Goal: Find specific page/section: Find specific page/section

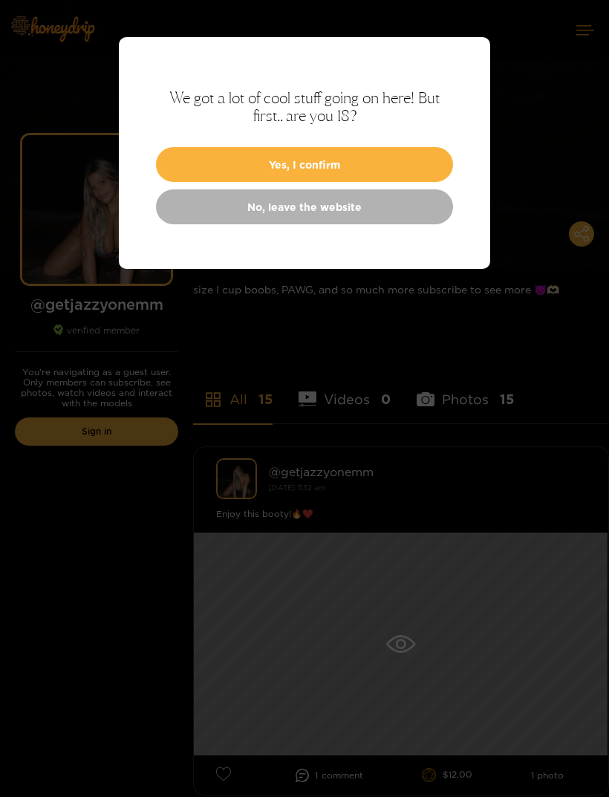
click at [367, 171] on button "Yes, I confirm" at bounding box center [304, 164] width 297 height 35
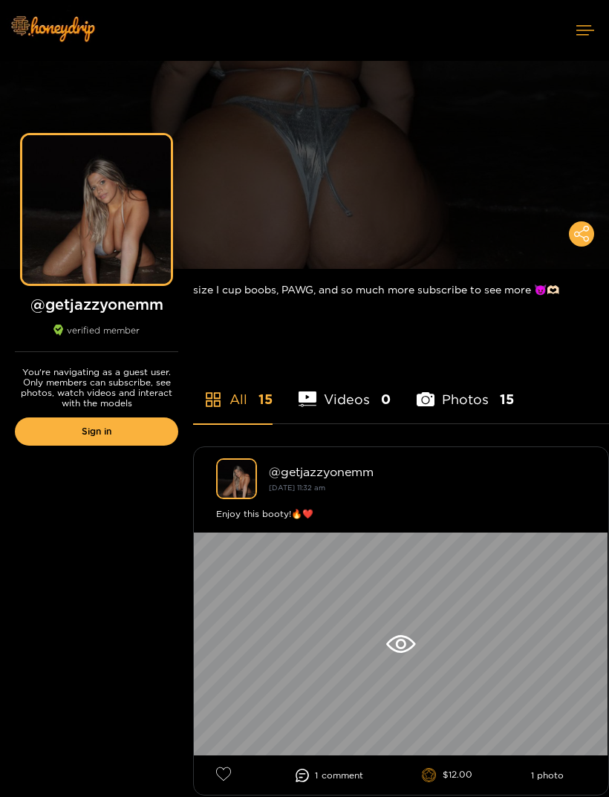
click at [59, 25] on img at bounding box center [52, 28] width 104 height 62
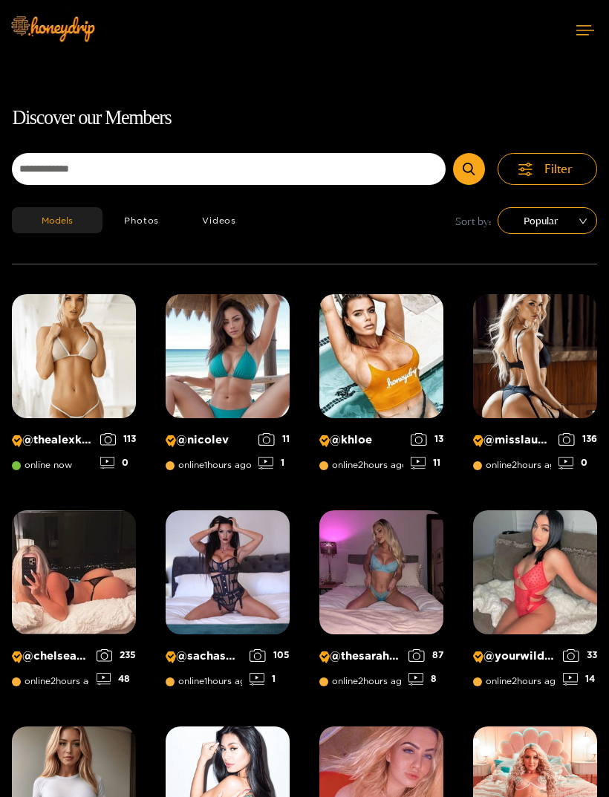
click at [237, 348] on img at bounding box center [228, 356] width 124 height 124
click at [586, 27] on icon at bounding box center [586, 30] width 18 height 10
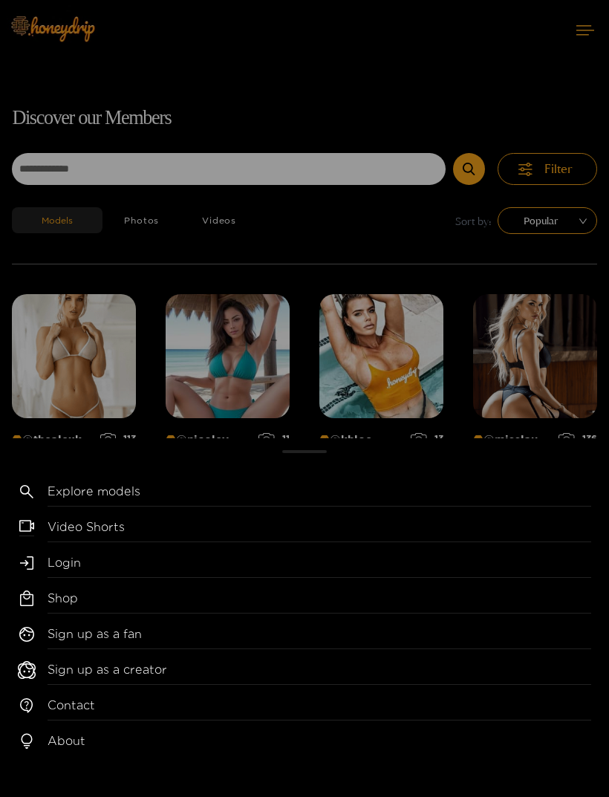
click at [547, 164] on div "Explore models Video Shorts Login Shop Sign up as a fan Sign up as a creator Co…" at bounding box center [304, 398] width 609 height 797
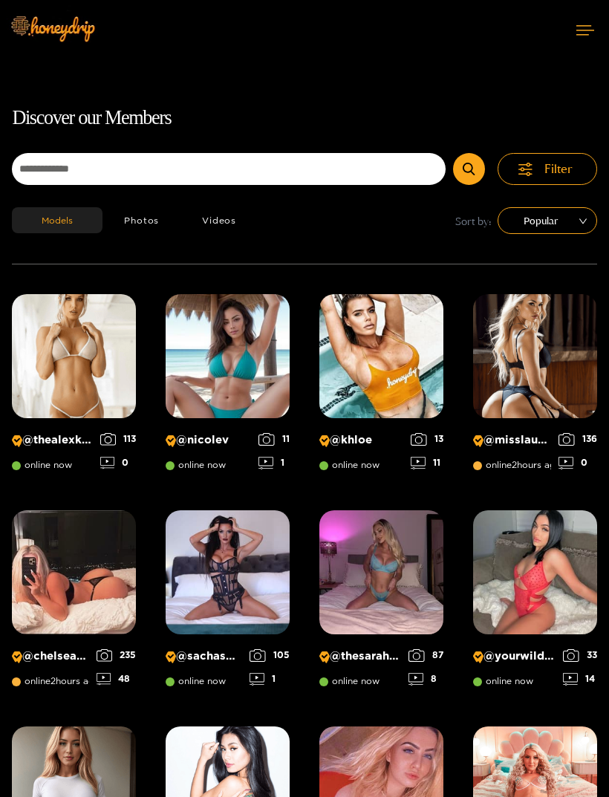
click at [548, 168] on span "Filter" at bounding box center [559, 169] width 28 height 17
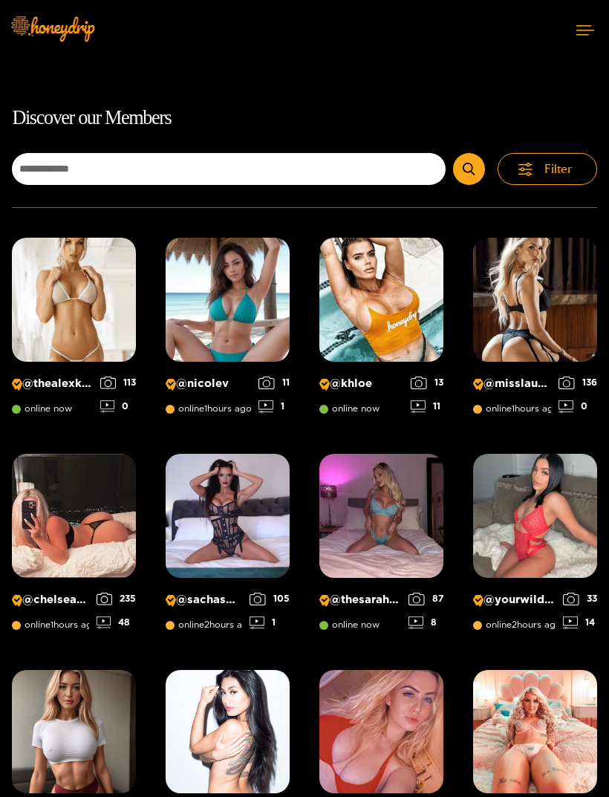
click at [545, 169] on span "Filter" at bounding box center [559, 169] width 28 height 17
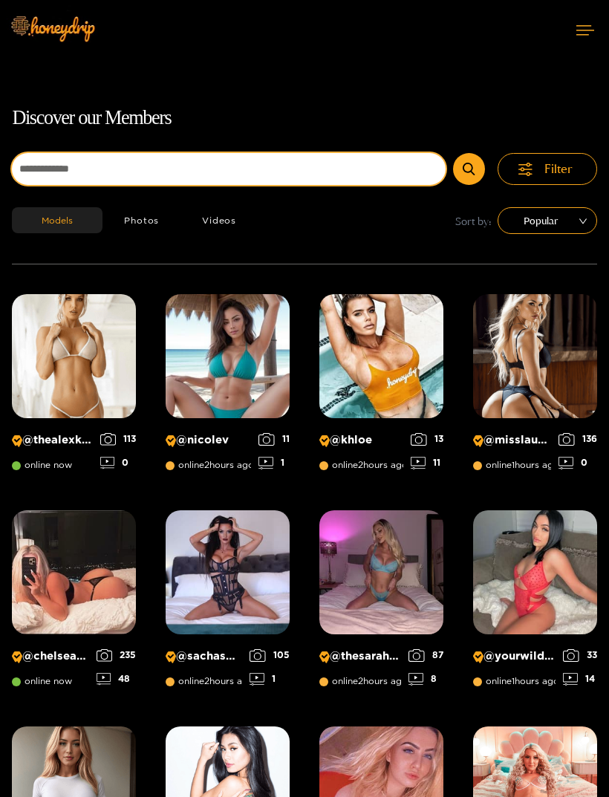
click at [302, 172] on input at bounding box center [229, 169] width 434 height 32
type input "******"
click at [470, 169] on button "submit" at bounding box center [469, 169] width 32 height 32
